Goal: Navigation & Orientation: Find specific page/section

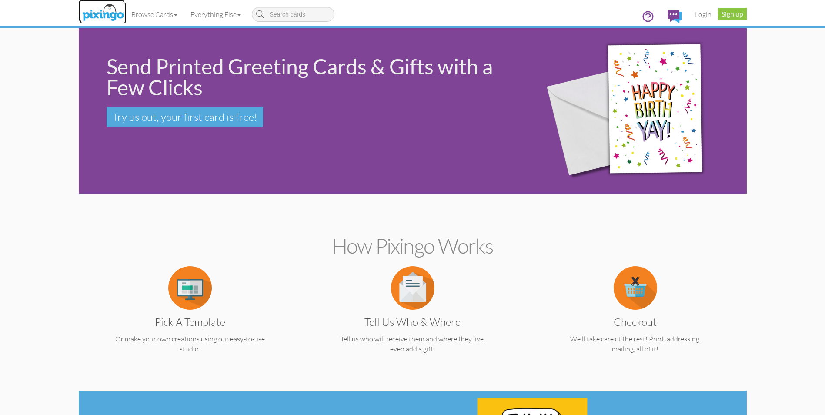
click at [104, 19] on img at bounding box center [103, 13] width 46 height 22
click at [173, 17] on link "Browse Cards" at bounding box center [154, 14] width 59 height 22
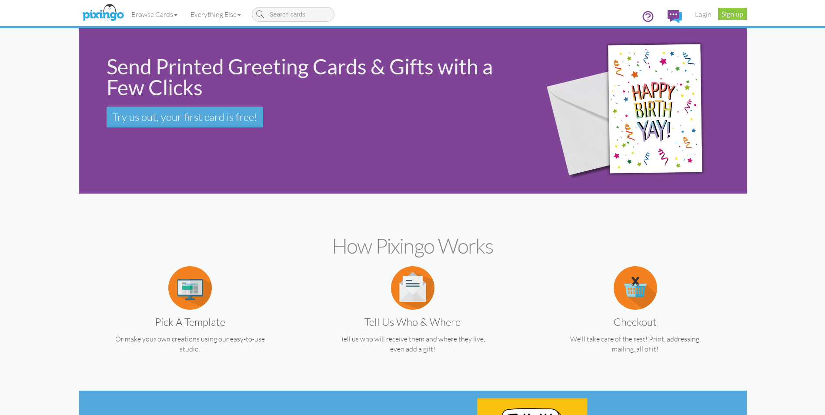
click at [290, 258] on section "How Pixingo works Pick a Template Or make your own creations using our easy-to-…" at bounding box center [412, 292] width 655 height 188
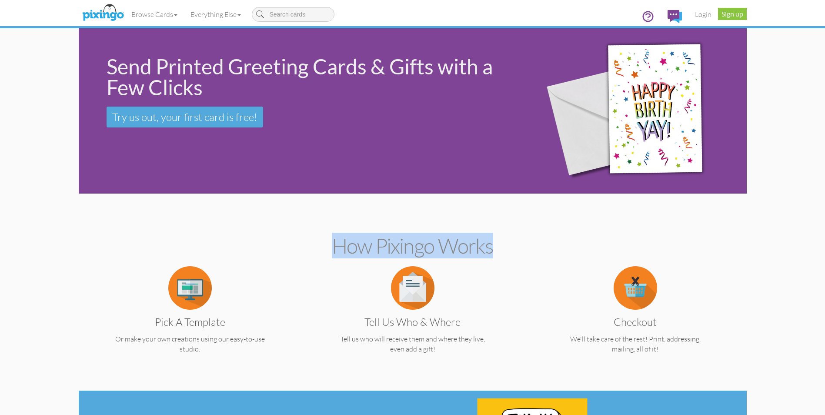
click at [284, 258] on section "How Pixingo works Pick a Template Or make your own creations using our easy-to-…" at bounding box center [412, 292] width 655 height 188
drag, startPoint x: 322, startPoint y: 241, endPoint x: 339, endPoint y: 227, distance: 21.9
click at [322, 240] on h2 "How Pixingo works" at bounding box center [413, 245] width 638 height 23
drag, startPoint x: 342, startPoint y: 223, endPoint x: 357, endPoint y: 221, distance: 15.3
click at [342, 223] on section "How Pixingo works Pick a Template Or make your own creations using our easy-to-…" at bounding box center [412, 292] width 655 height 188
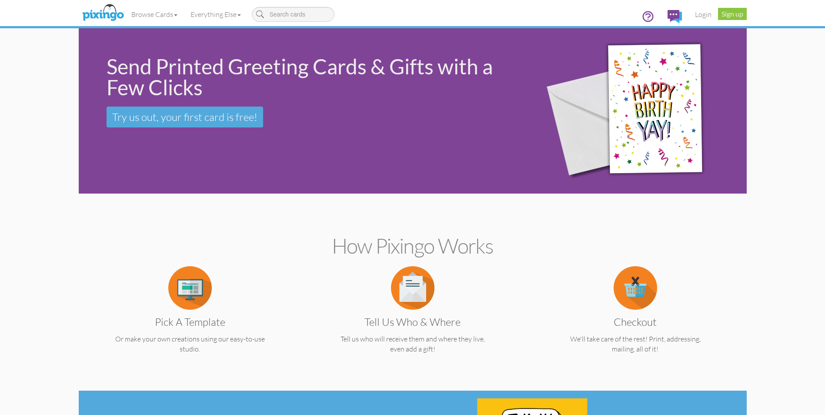
click at [343, 278] on div "Tell us Who & Where Tell us who will receive them and where they live, even add…" at bounding box center [413, 310] width 210 height 88
click at [344, 281] on div "Tell us Who & Where Tell us who will receive them and where they live, even add…" at bounding box center [413, 310] width 210 height 88
click at [224, 13] on link "Everything Else" at bounding box center [216, 14] width 64 height 22
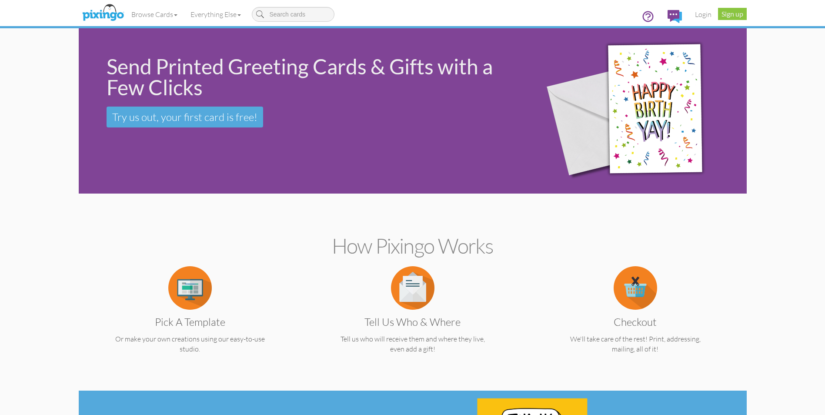
drag, startPoint x: 37, startPoint y: 153, endPoint x: 50, endPoint y: 154, distance: 14.0
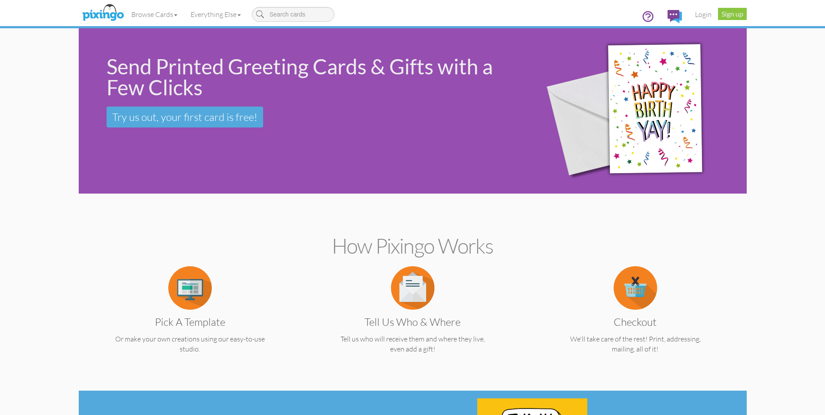
drag, startPoint x: 49, startPoint y: 84, endPoint x: 110, endPoint y: 104, distance: 64.9
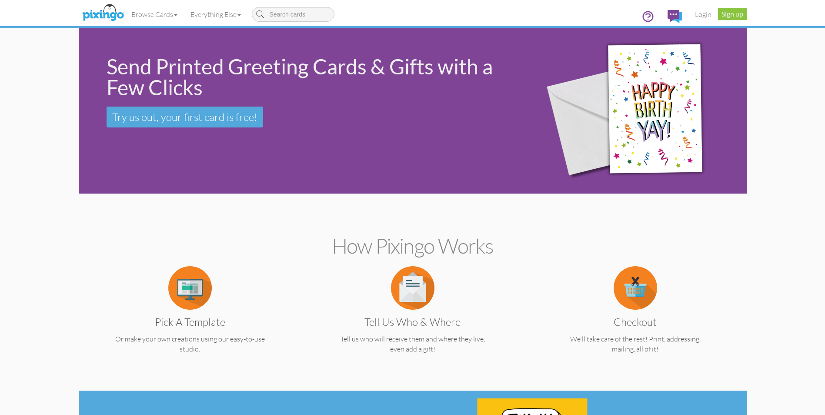
click at [167, 88] on div "Send Printed Greeting Cards & Gifts with a Few Clicks" at bounding box center [312, 77] width 411 height 42
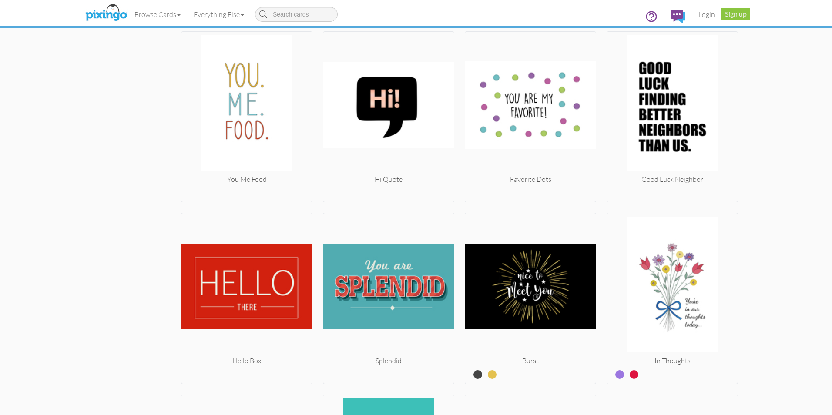
scroll to position [4331, 0]
